Goal: Task Accomplishment & Management: Use online tool/utility

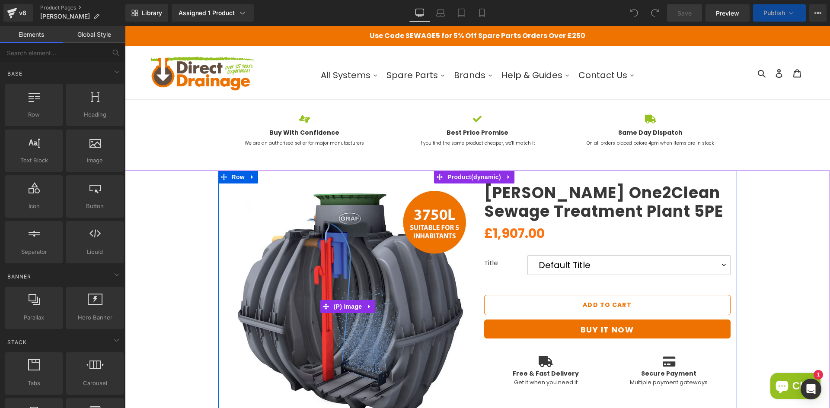
click at [361, 243] on img at bounding box center [348, 307] width 246 height 246
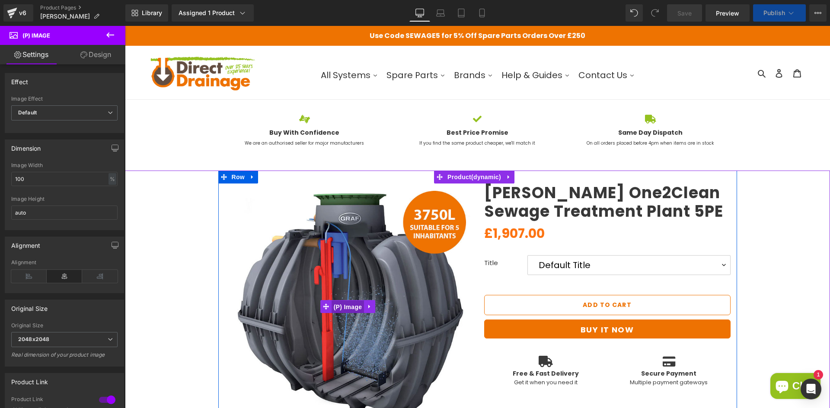
click at [341, 304] on span "(P) Image" at bounding box center [348, 307] width 33 height 13
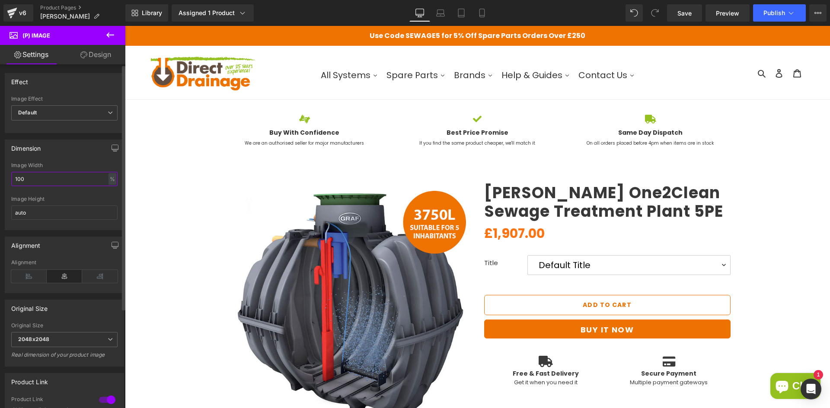
click at [14, 179] on input "100" at bounding box center [64, 179] width 106 height 14
drag, startPoint x: 33, startPoint y: 181, endPoint x: 0, endPoint y: 181, distance: 32.4
click at [0, 181] on div "Dimension 120% Image Width 120 % % px auto Image Height auto" at bounding box center [64, 181] width 129 height 97
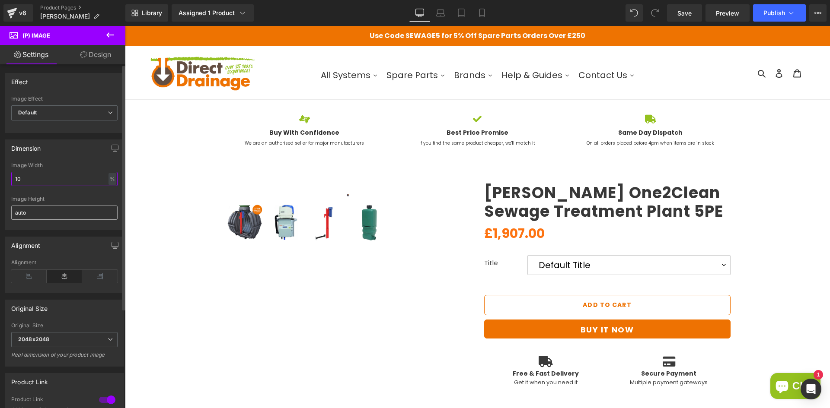
type input "100"
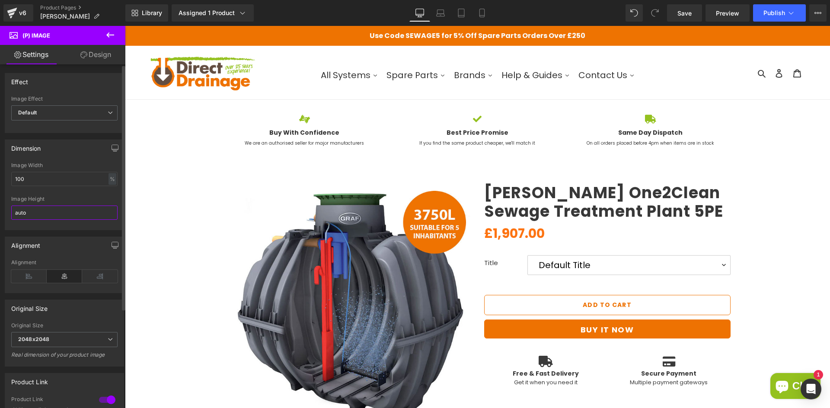
click at [37, 219] on input "auto" at bounding box center [64, 213] width 106 height 14
drag, startPoint x: 45, startPoint y: 215, endPoint x: 10, endPoint y: 217, distance: 35.0
click at [10, 217] on div "100% Image Width 100 % % px auto Image Height auto" at bounding box center [64, 196] width 118 height 67
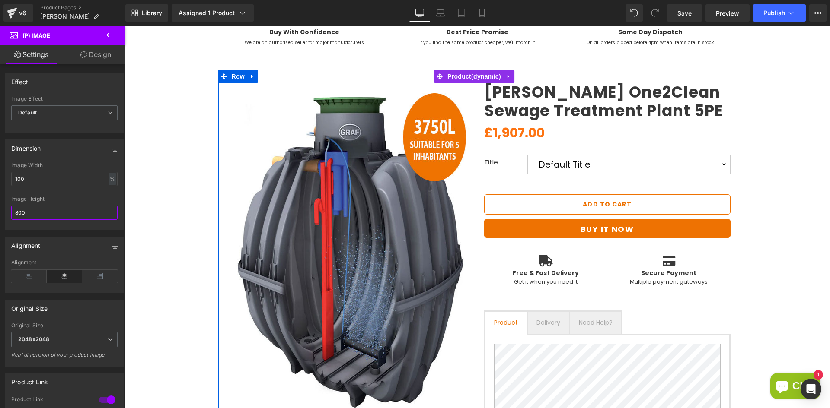
scroll to position [130, 0]
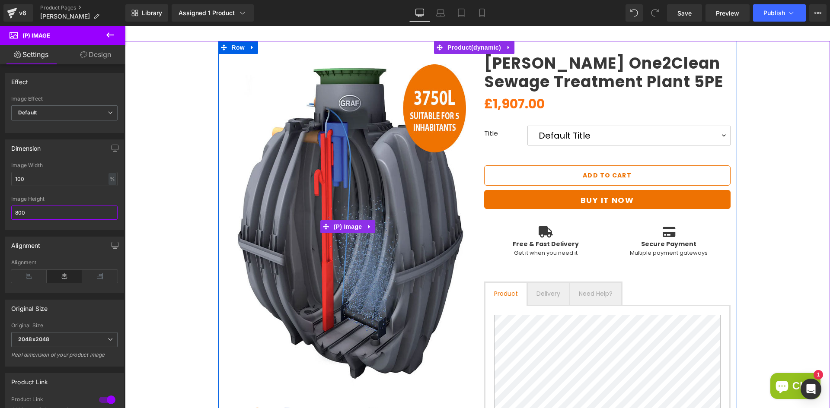
type input "800"
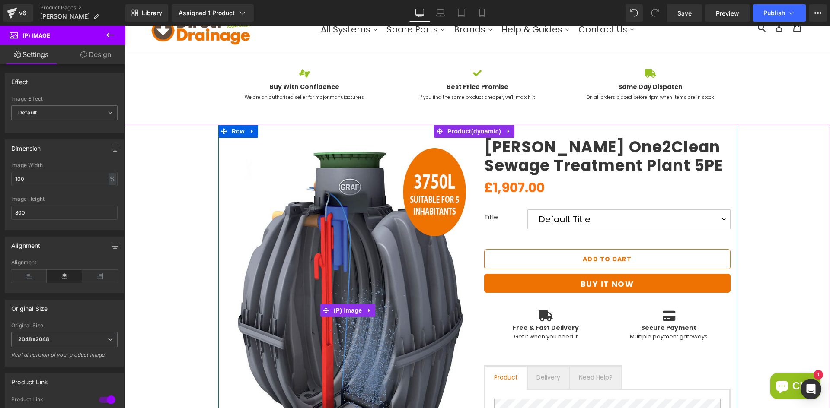
scroll to position [43, 0]
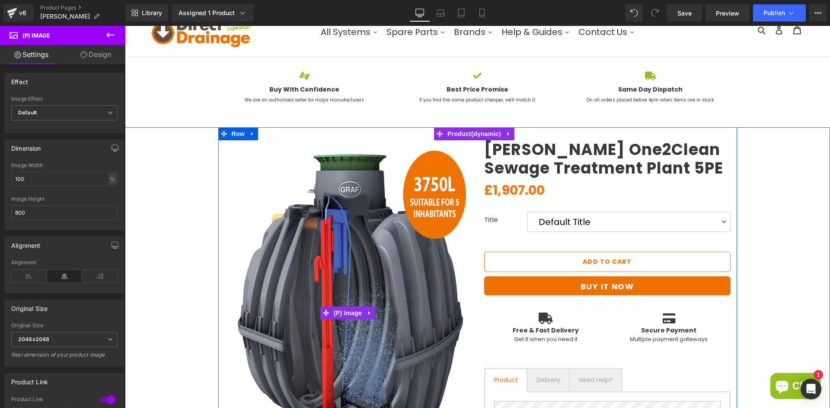
click at [313, 193] on img at bounding box center [348, 313] width 246 height 346
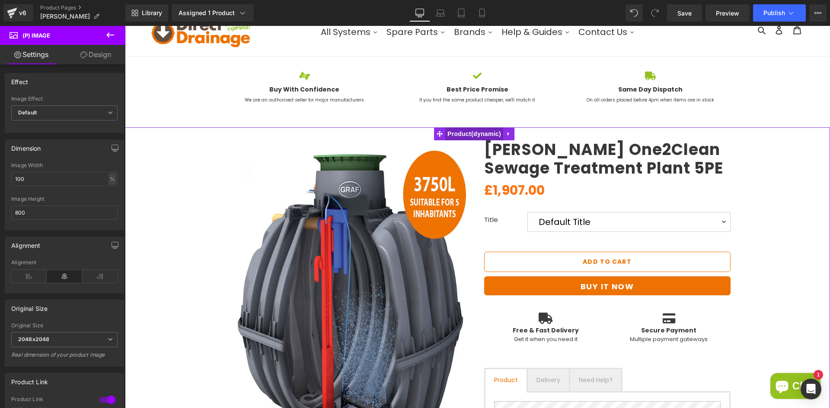
click at [471, 134] on span "Product" at bounding box center [474, 134] width 58 height 13
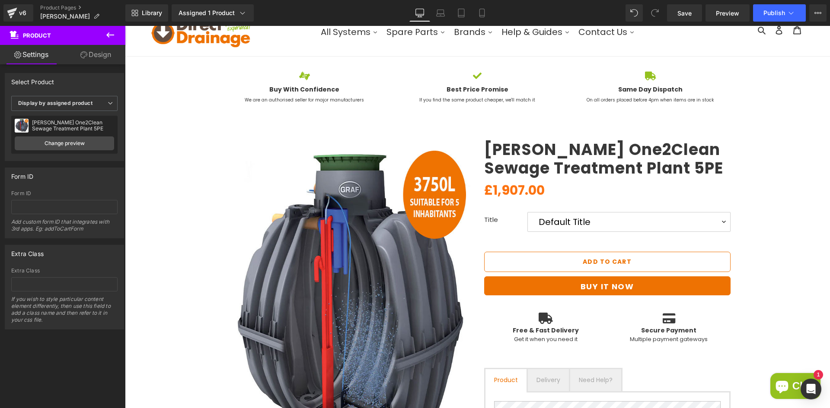
click at [366, 191] on img at bounding box center [348, 313] width 246 height 346
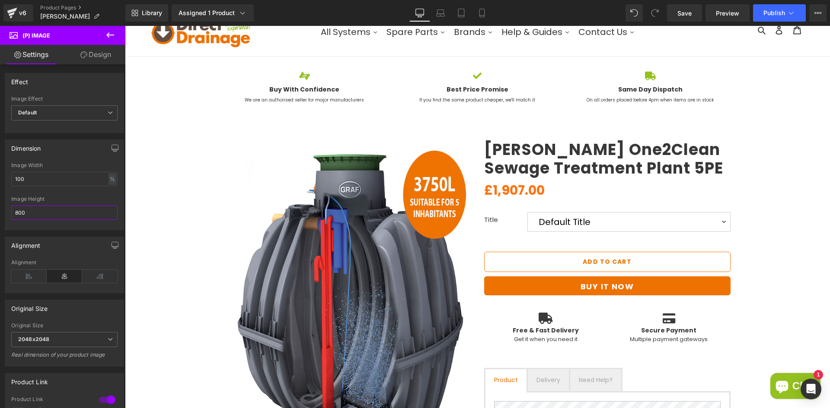
drag, startPoint x: 31, startPoint y: 213, endPoint x: -13, endPoint y: 212, distance: 43.2
click at [0, 212] on html "Product You are previewing how the will restyle your page. You can not edit Ele…" at bounding box center [415, 204] width 830 height 408
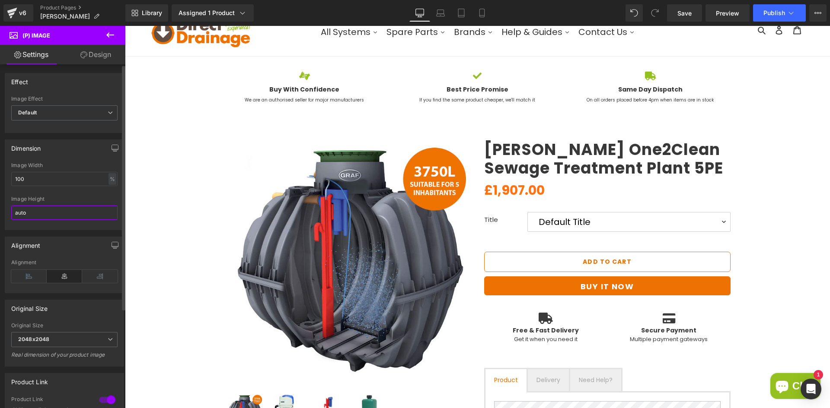
type input "auto"
click at [86, 195] on div at bounding box center [64, 194] width 106 height 6
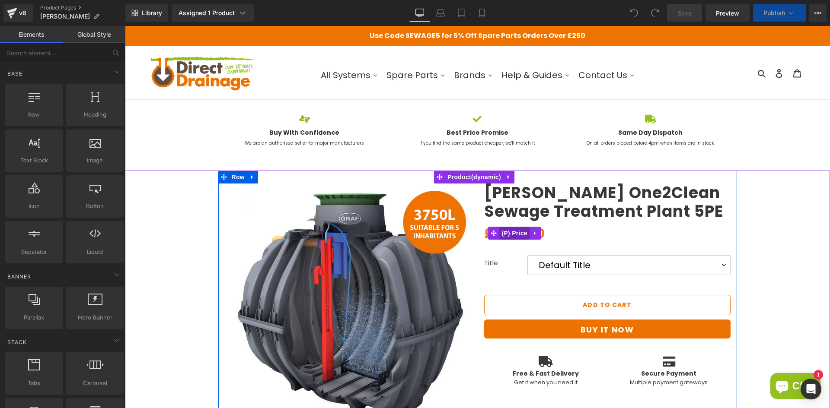
click at [501, 235] on span "(P) Price" at bounding box center [514, 233] width 30 height 13
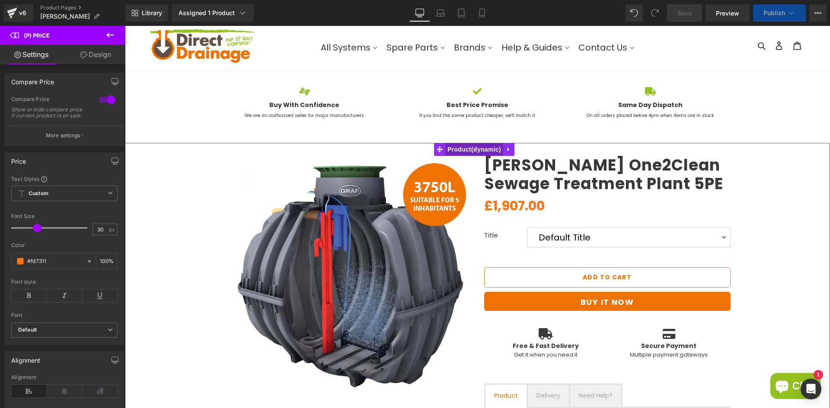
scroll to position [43, 0]
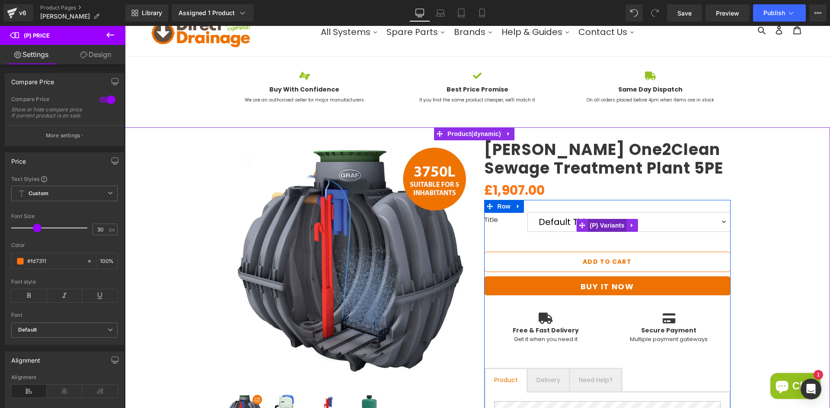
click at [606, 223] on span "(P) Variants" at bounding box center [606, 225] width 39 height 13
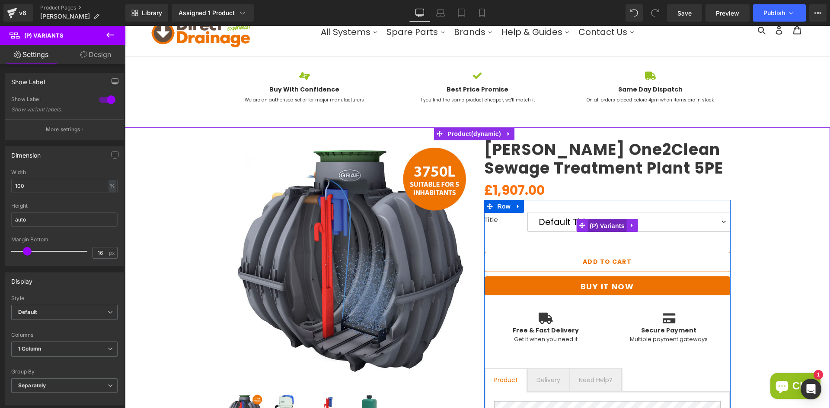
click at [613, 224] on span "(P) Variants" at bounding box center [606, 226] width 39 height 13
click at [611, 225] on span "(P) Variants" at bounding box center [606, 225] width 39 height 13
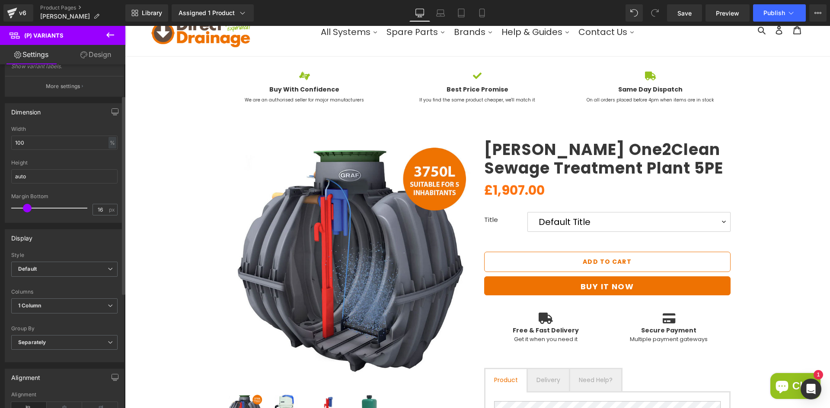
scroll to position [86, 0]
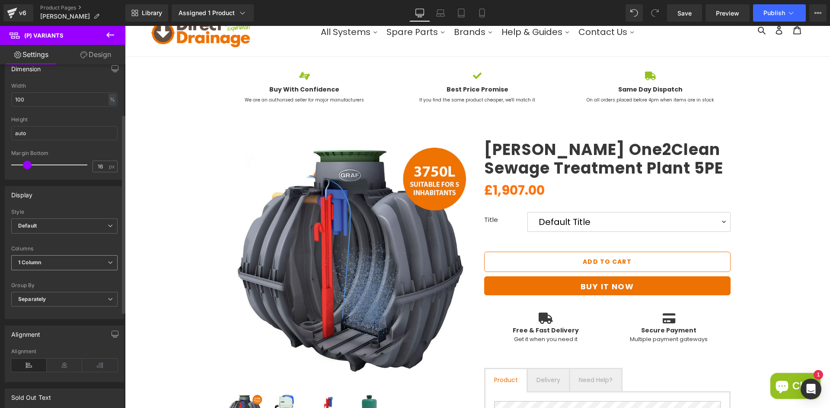
click at [64, 261] on span "1 Column" at bounding box center [64, 262] width 106 height 15
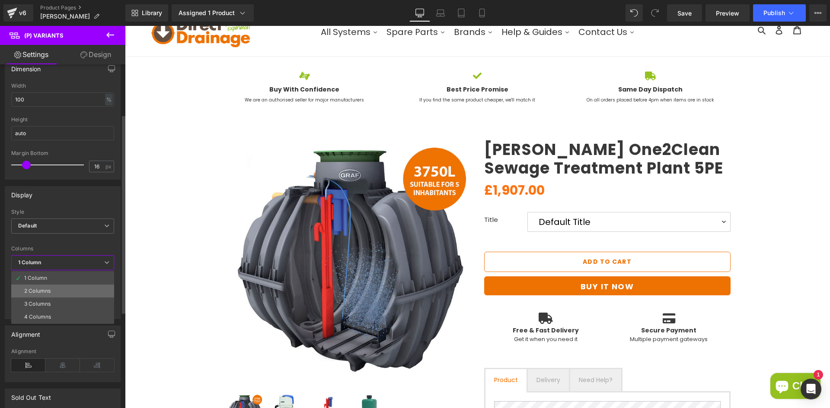
click at [47, 289] on div "2 Columns" at bounding box center [37, 291] width 26 height 6
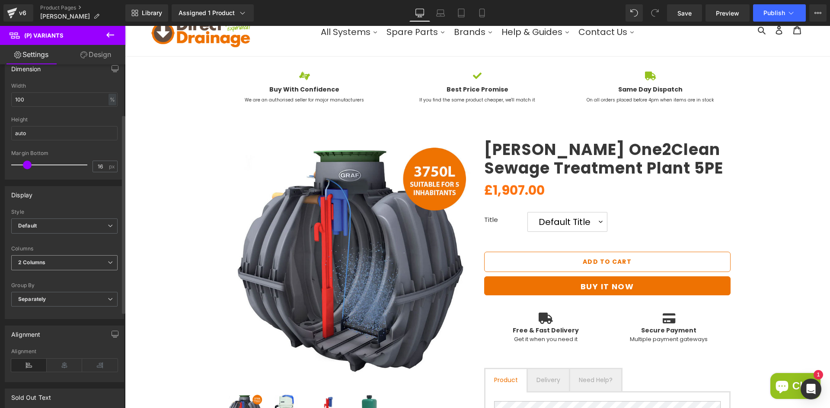
click at [54, 266] on span "2 Columns" at bounding box center [64, 262] width 106 height 15
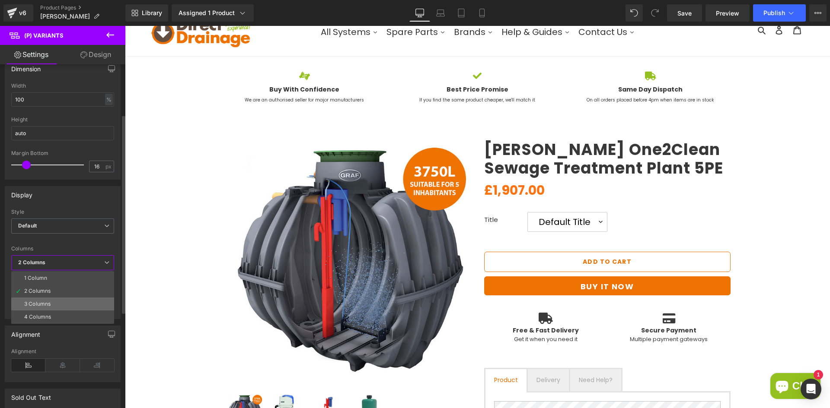
click at [48, 308] on li "3 Columns" at bounding box center [62, 304] width 103 height 13
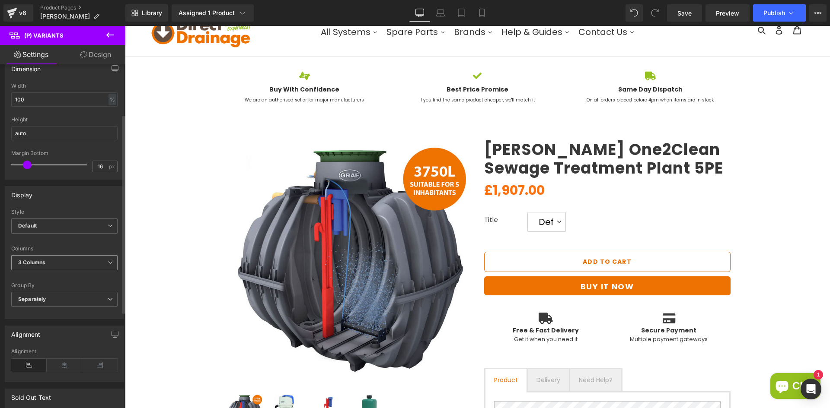
click at [55, 263] on span "3 Columns" at bounding box center [64, 262] width 106 height 15
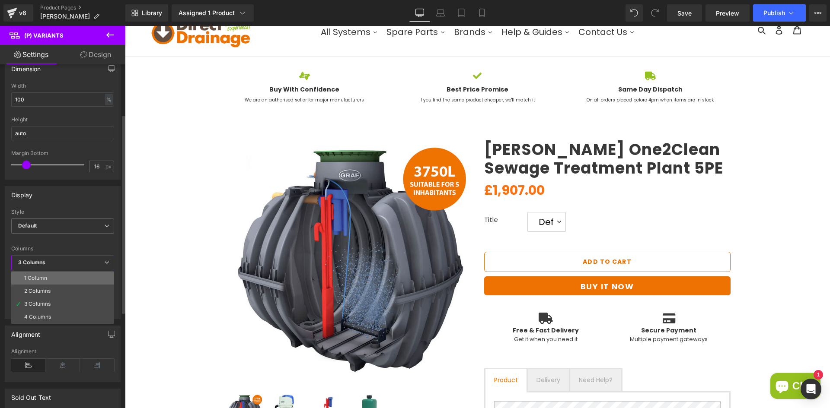
click at [48, 279] on li "1 Column" at bounding box center [62, 278] width 103 height 13
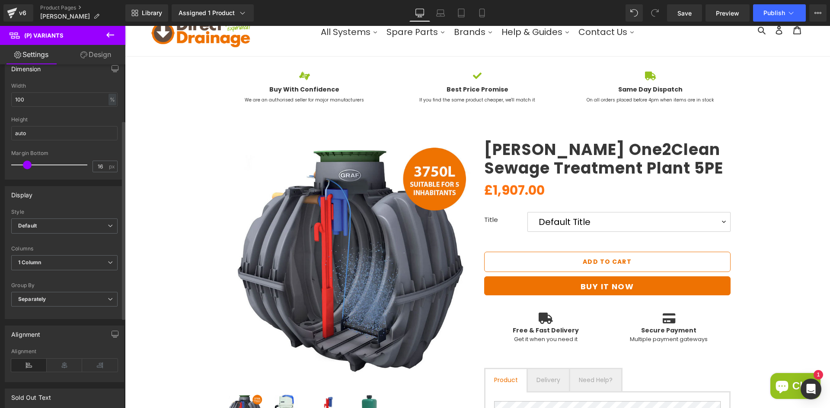
scroll to position [130, 0]
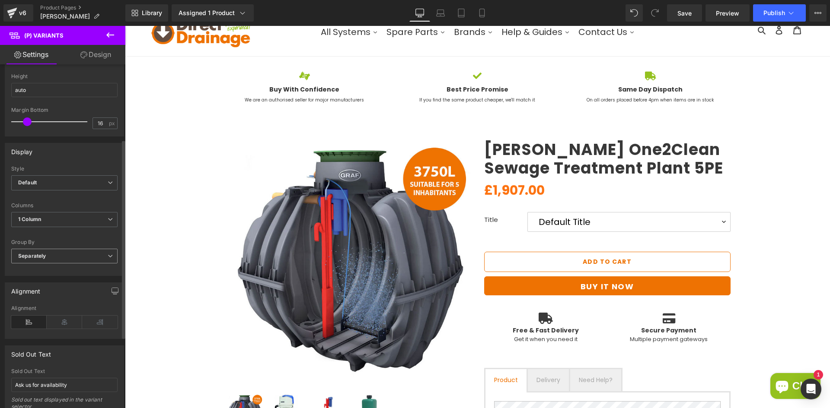
click at [62, 262] on span "Separately" at bounding box center [64, 256] width 106 height 15
click at [63, 259] on span "Separately" at bounding box center [62, 256] width 103 height 15
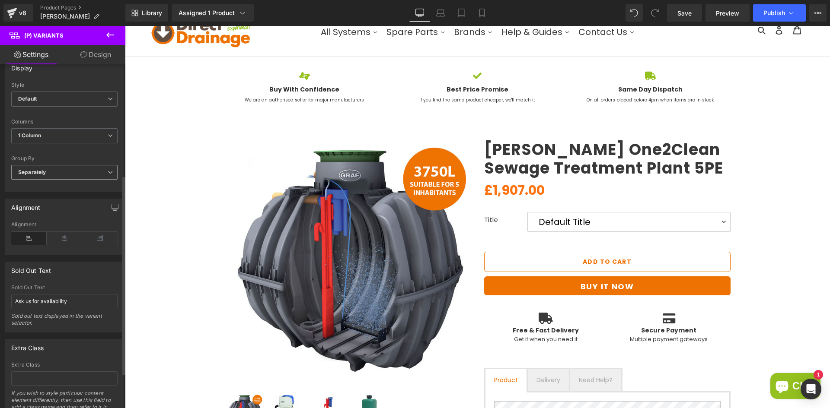
scroll to position [216, 0]
click at [58, 236] on icon at bounding box center [64, 236] width 35 height 13
click at [27, 235] on icon at bounding box center [28, 236] width 35 height 13
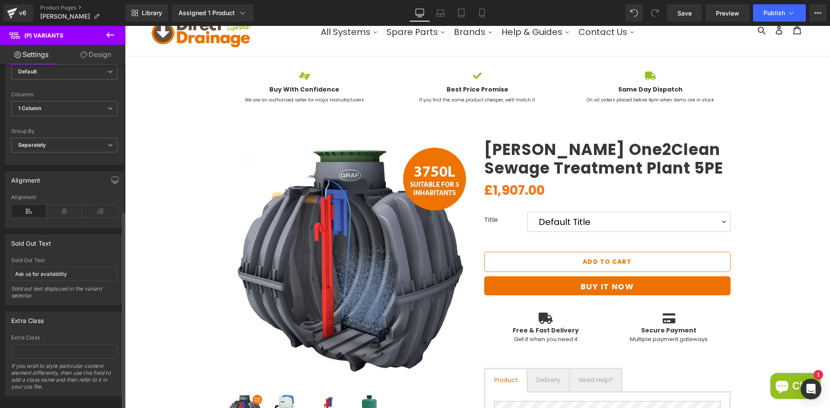
scroll to position [253, 0]
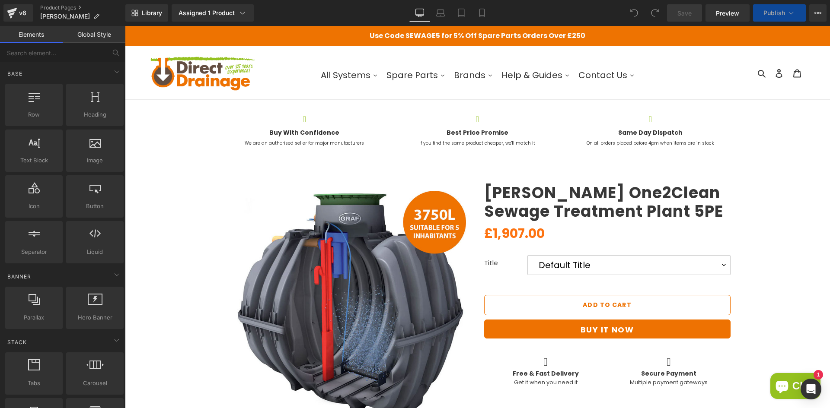
scroll to position [43, 0]
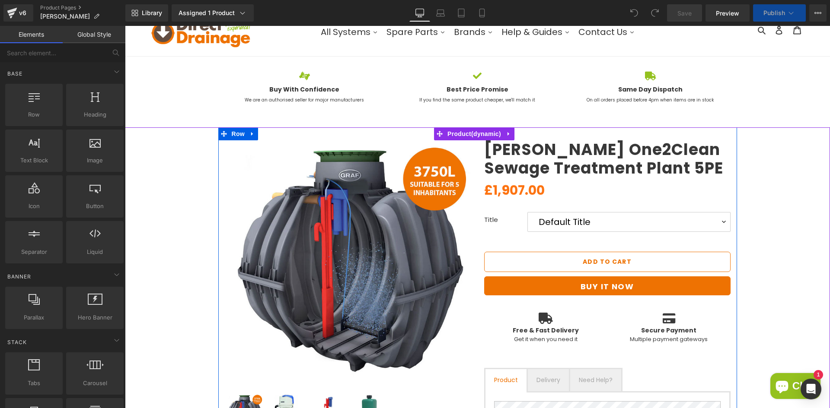
click at [595, 270] on button "Add To Cart" at bounding box center [607, 262] width 246 height 20
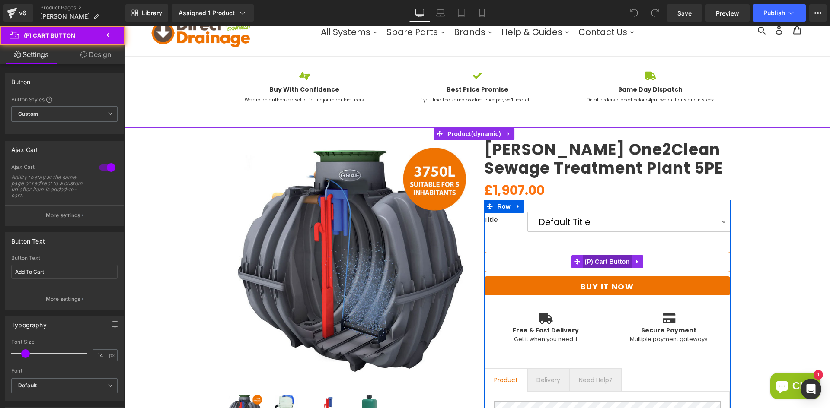
click at [597, 258] on span "(P) Cart Button" at bounding box center [606, 261] width 49 height 13
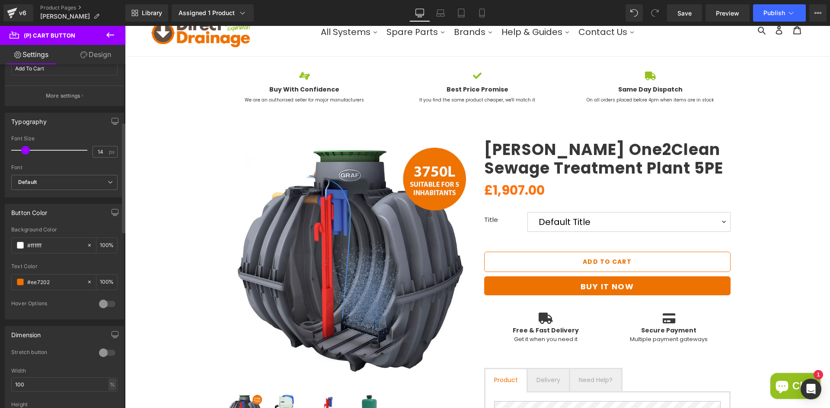
scroll to position [216, 0]
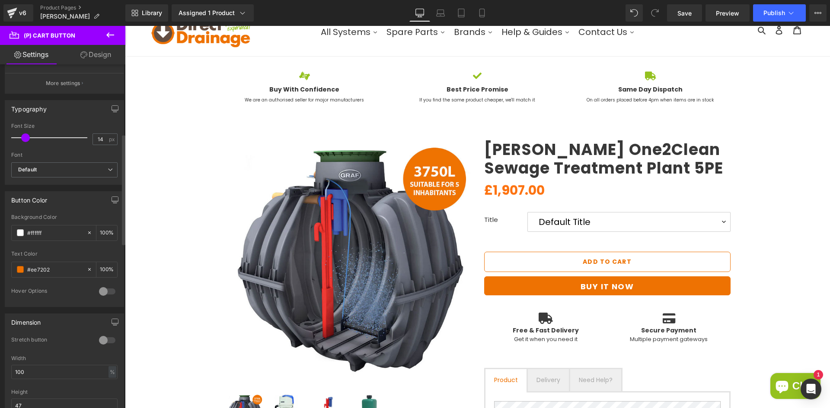
click at [104, 293] on div at bounding box center [107, 292] width 21 height 14
click at [62, 236] on input "#ffffff" at bounding box center [54, 233] width 55 height 10
drag, startPoint x: 54, startPoint y: 268, endPoint x: 13, endPoint y: 268, distance: 40.6
click at [13, 268] on div "#ee7202" at bounding box center [49, 269] width 75 height 15
click at [44, 322] on input "text" at bounding box center [54, 326] width 55 height 10
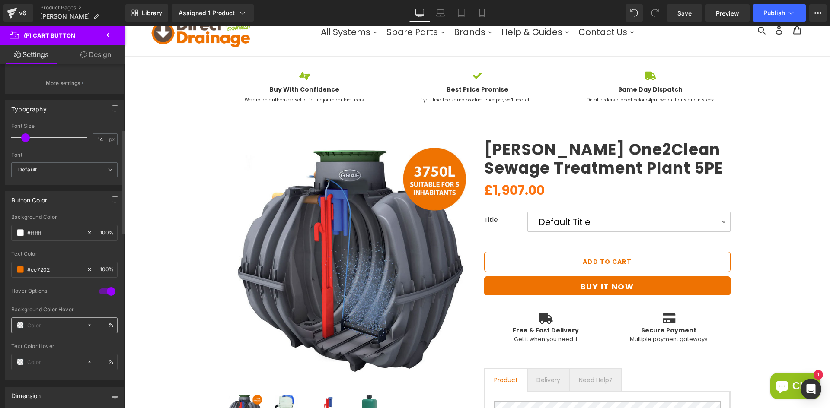
paste input "#ee7202"
type input "#ee7202"
type input "100"
type input "#ee7202"
drag, startPoint x: 44, startPoint y: 233, endPoint x: 1, endPoint y: 233, distance: 42.8
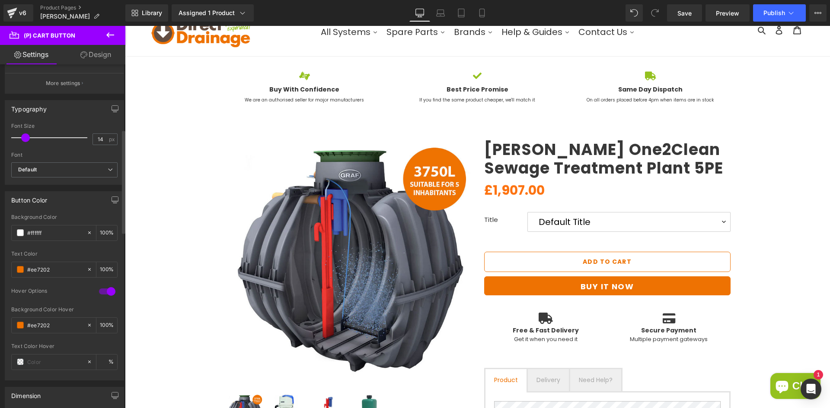
click at [1, 233] on div "Button Color #ffffff Background Color #ffffff 100 % #ee7202 Text Color #ee7202 …" at bounding box center [64, 283] width 129 height 196
click at [45, 361] on input "text" at bounding box center [54, 362] width 55 height 10
paste input "#ffffff"
type input "#ffffff"
type input "100"
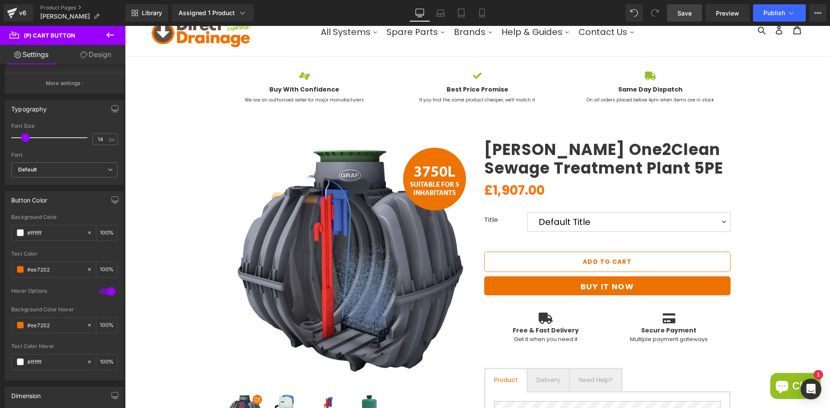
type input "#ffffff"
click at [700, 13] on link "Save" at bounding box center [684, 12] width 35 height 17
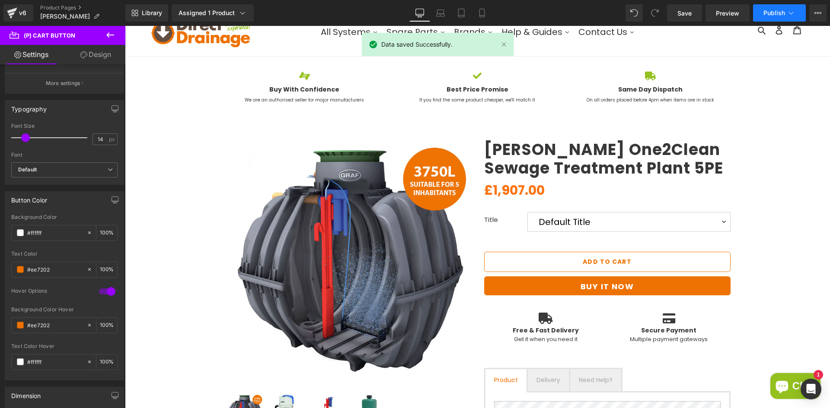
click at [759, 12] on button "Publish" at bounding box center [779, 12] width 53 height 17
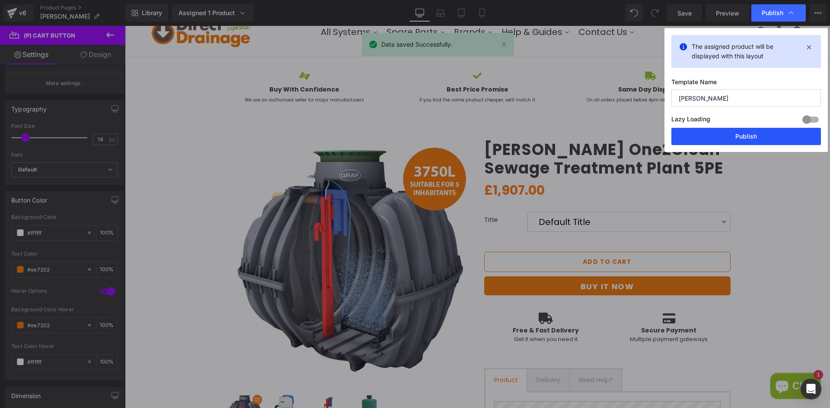
click at [706, 128] on button "Publish" at bounding box center [746, 136] width 150 height 17
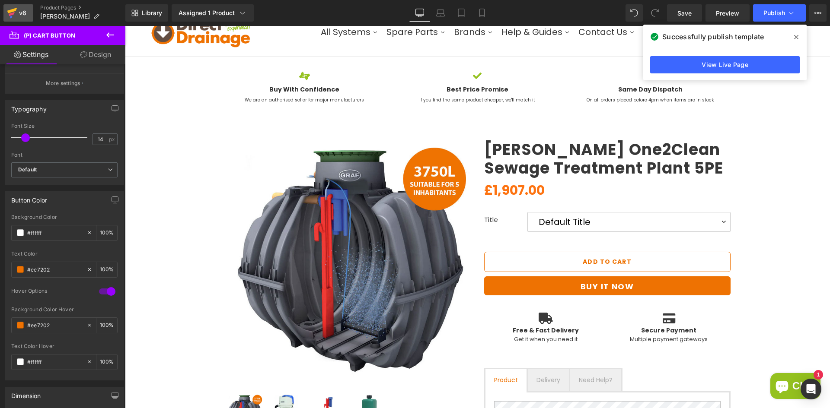
click at [18, 7] on div "v6" at bounding box center [22, 12] width 11 height 11
